Goal: Task Accomplishment & Management: Use online tool/utility

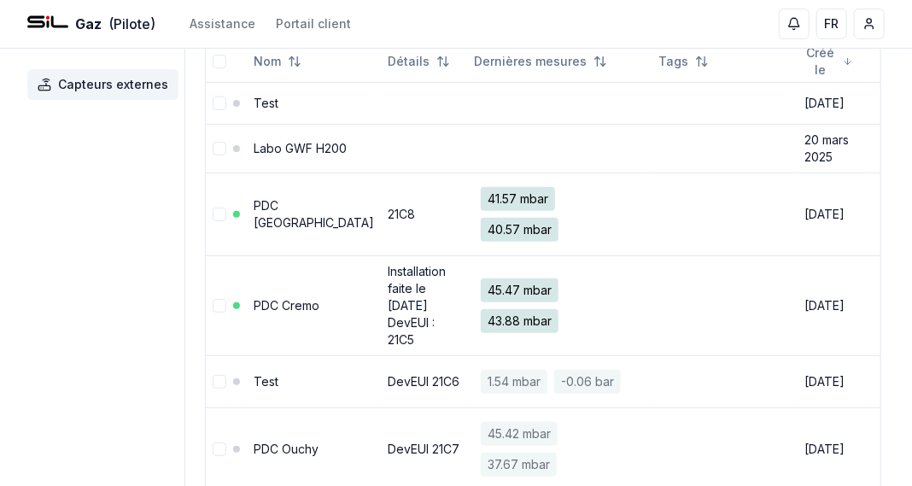
scroll to position [164, 0]
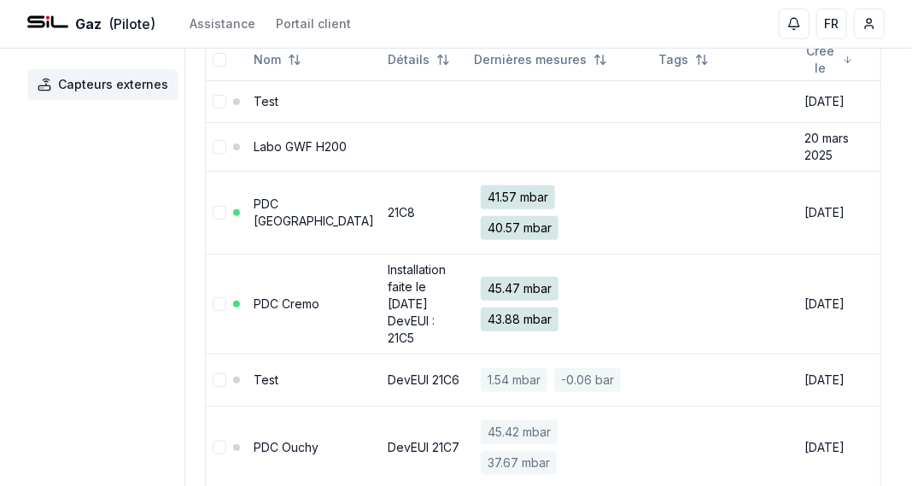
click at [269, 214] on link "PDC [GEOGRAPHIC_DATA]" at bounding box center [314, 212] width 120 height 32
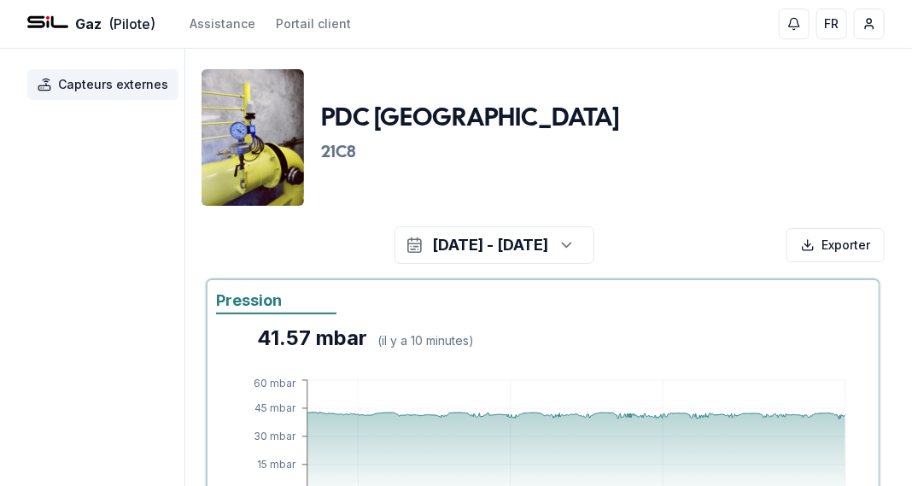
click at [575, 242] on icon "button" at bounding box center [566, 245] width 17 height 26
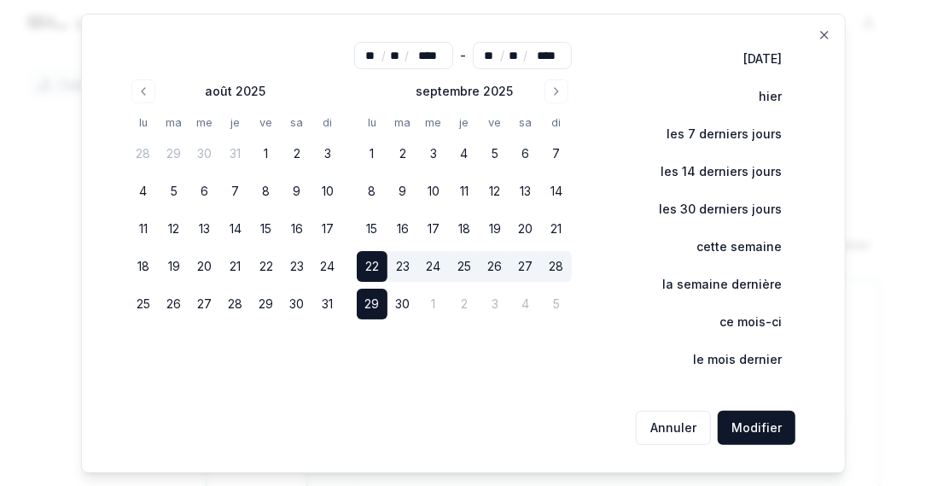
click at [412, 262] on button "23" at bounding box center [403, 266] width 31 height 31
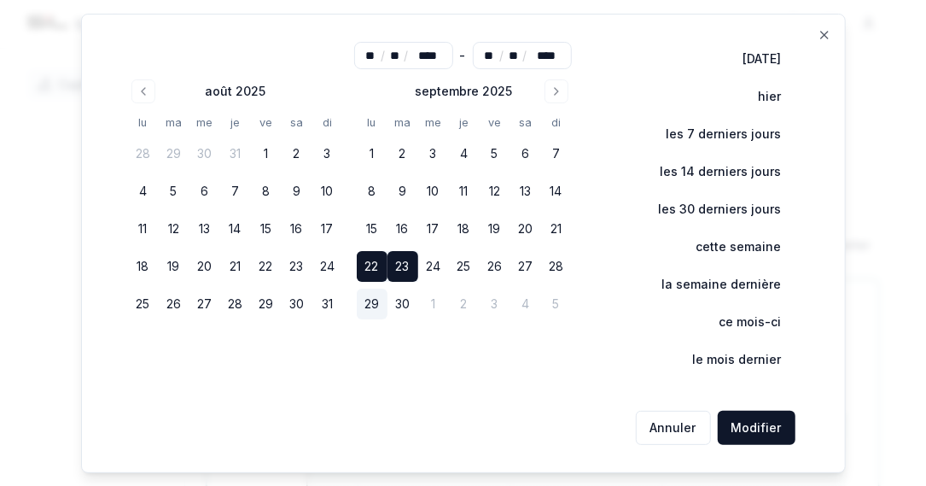
click at [521, 265] on button "27" at bounding box center [526, 266] width 31 height 31
type input "**"
click at [766, 430] on button "Modifier" at bounding box center [757, 428] width 78 height 34
